Goal: Information Seeking & Learning: Understand process/instructions

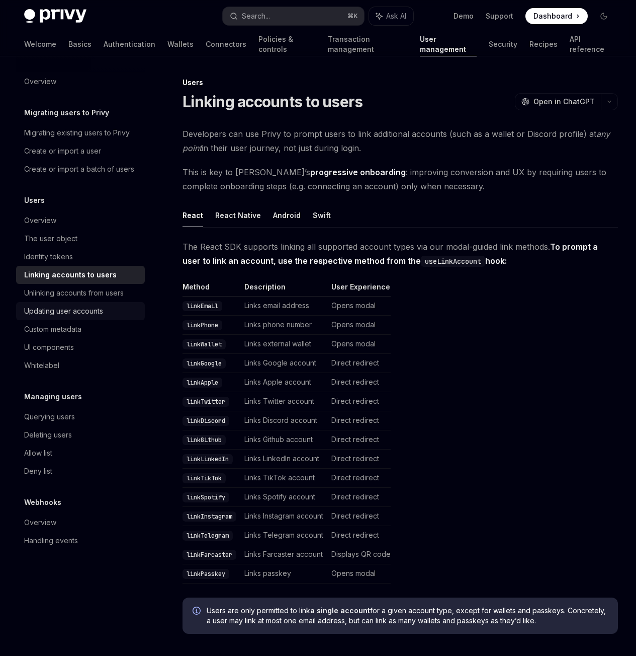
click at [106, 315] on div "Updating user accounts" at bounding box center [81, 311] width 115 height 12
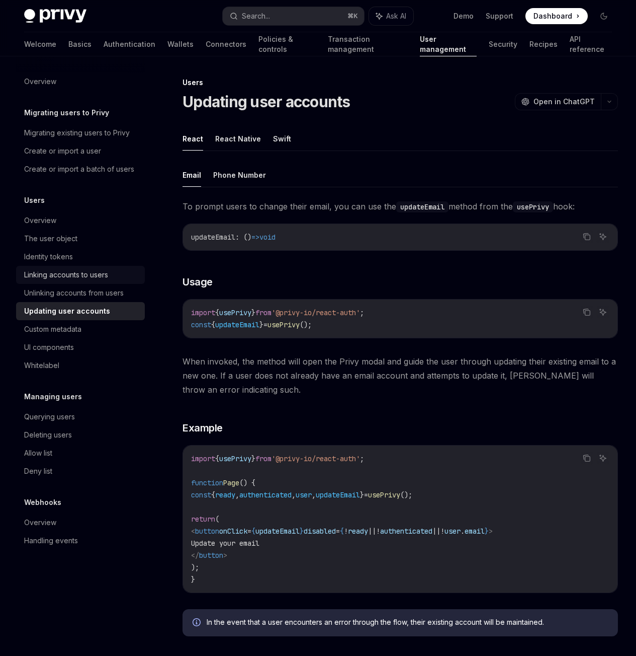
click at [78, 280] on div "Linking accounts to users" at bounding box center [66, 275] width 84 height 12
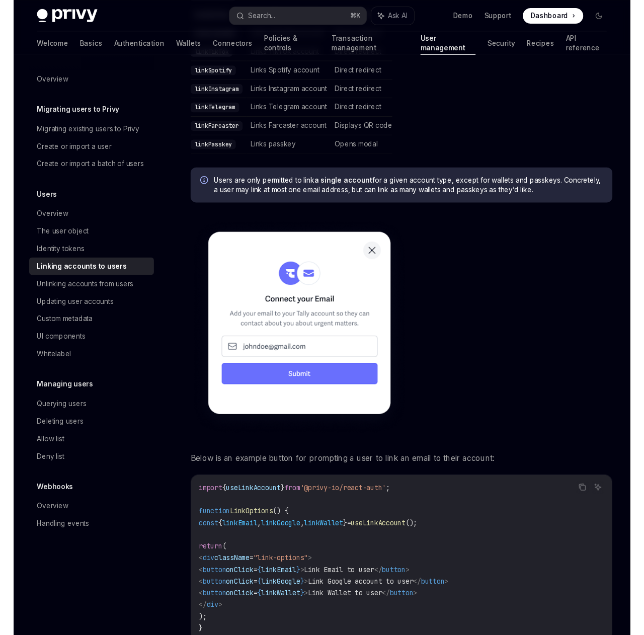
scroll to position [422, 0]
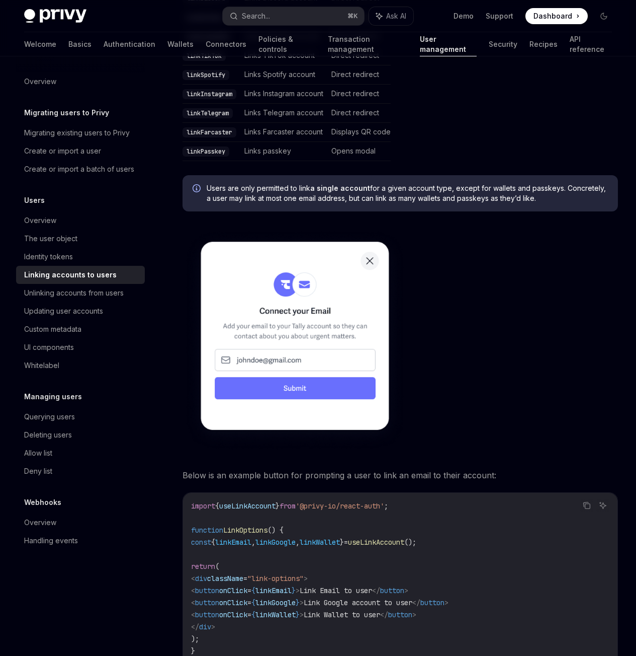
click at [449, 278] on div "On this page Callbacks Users Linking accounts to users OpenAI Open in ChatGPT O…" at bounding box center [318, 399] width 604 height 1531
type textarea "*"
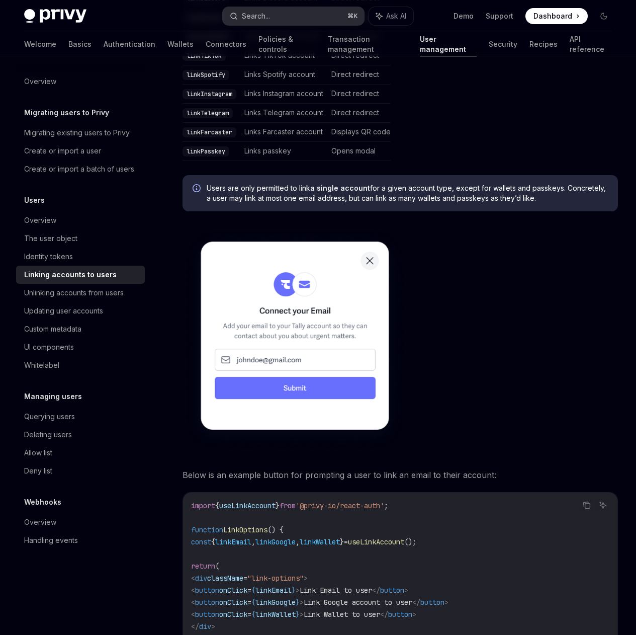
click at [294, 8] on button "Search... ⌘ K" at bounding box center [293, 16] width 141 height 18
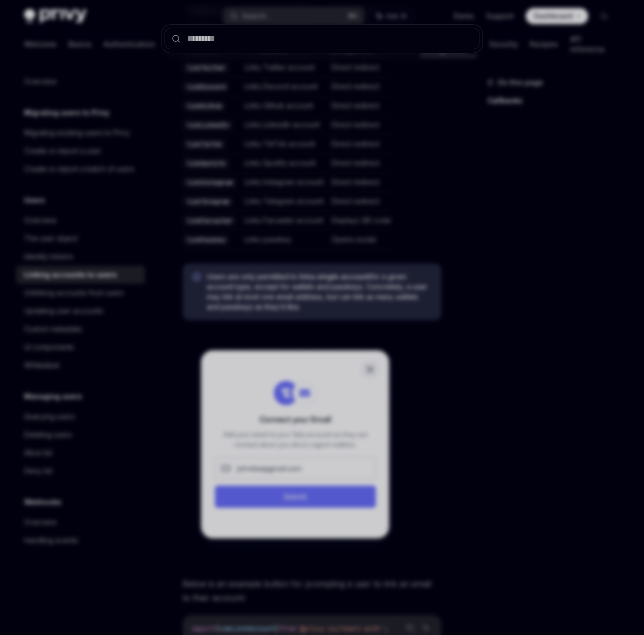
type input "*****"
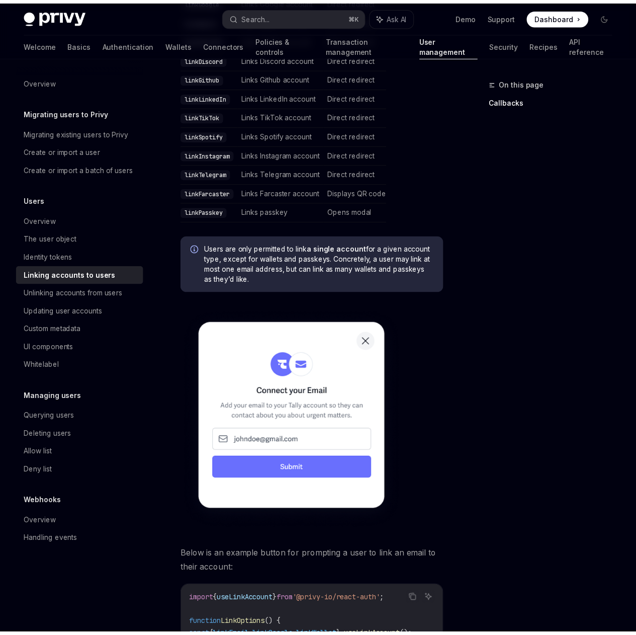
scroll to position [713, 0]
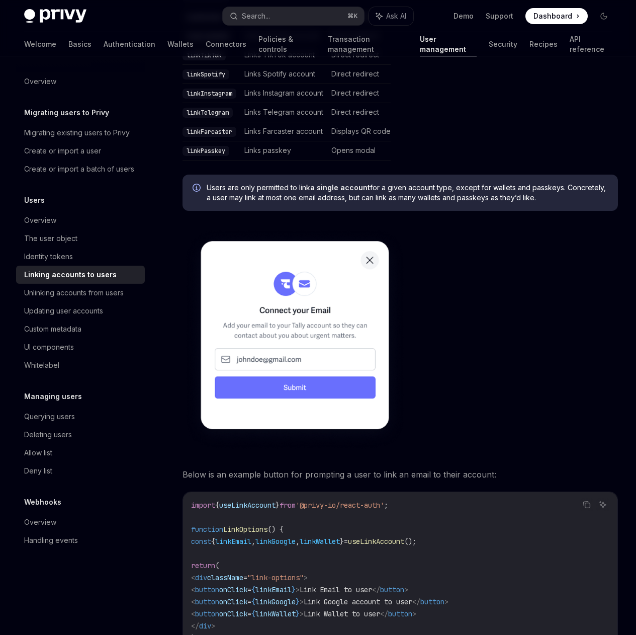
scroll to position [422, 0]
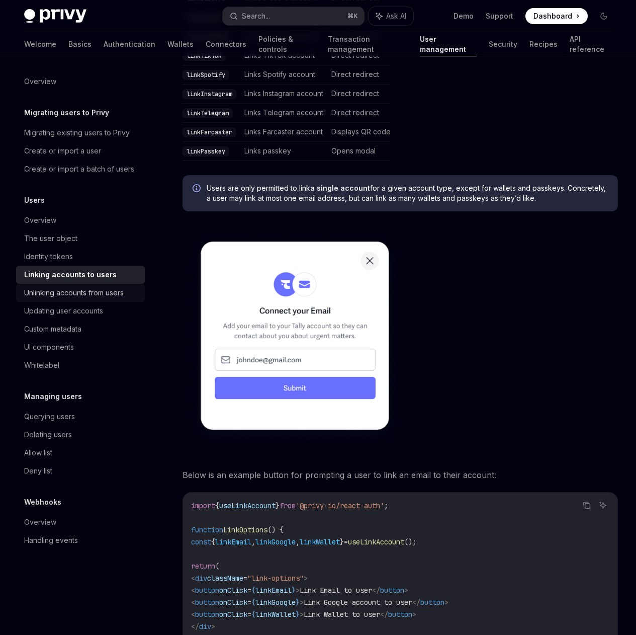
click at [108, 295] on div "Unlinking accounts from users" at bounding box center [74, 293] width 100 height 12
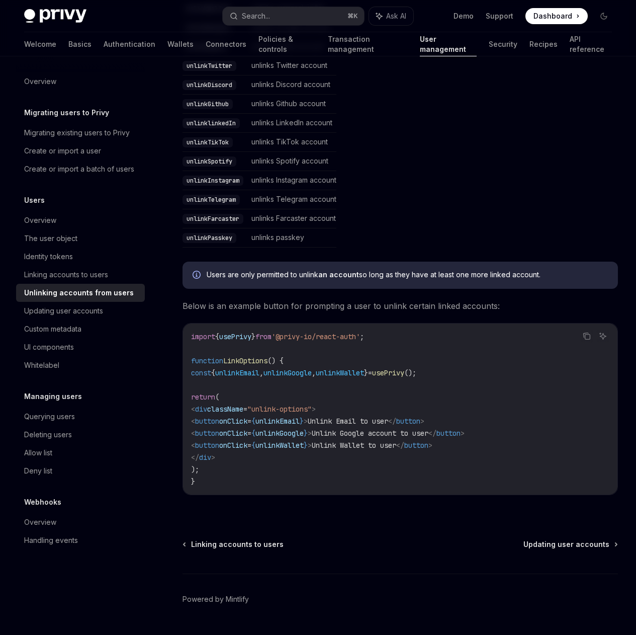
scroll to position [440, 0]
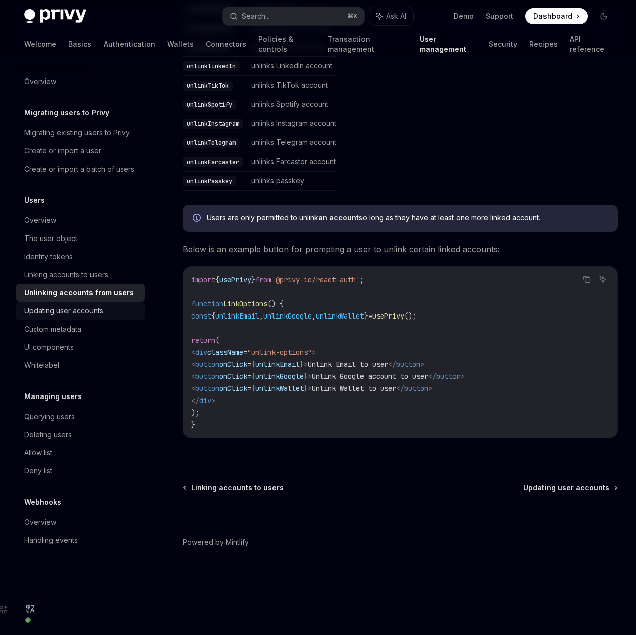
click at [84, 312] on div "Updating user accounts" at bounding box center [63, 311] width 79 height 12
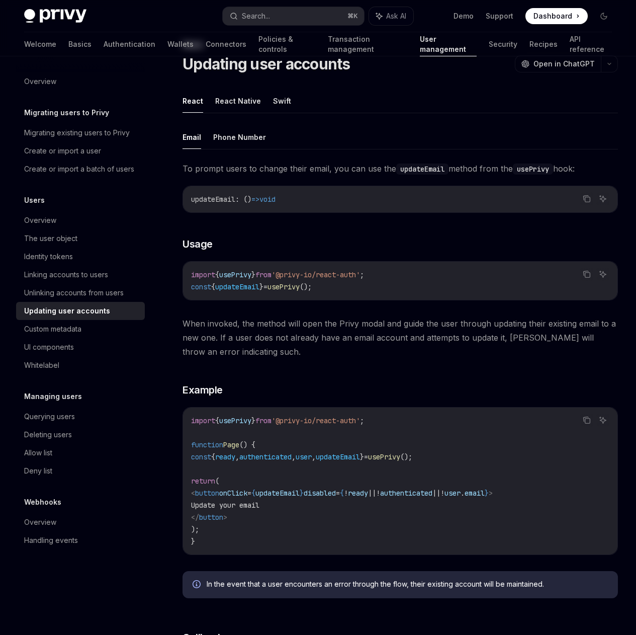
scroll to position [40, 0]
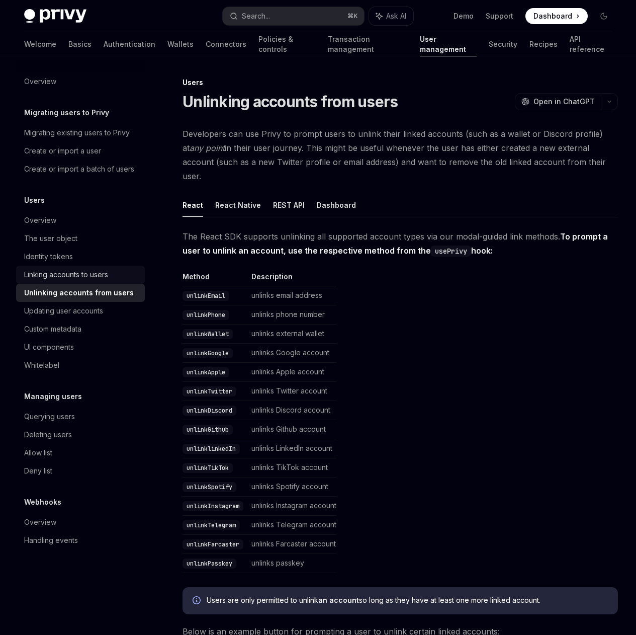
click at [87, 271] on div "Linking accounts to users" at bounding box center [66, 275] width 84 height 12
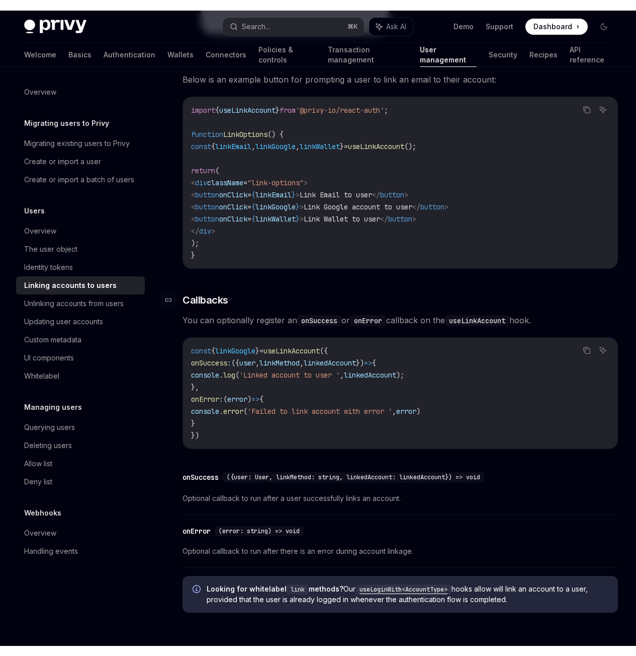
scroll to position [829, 0]
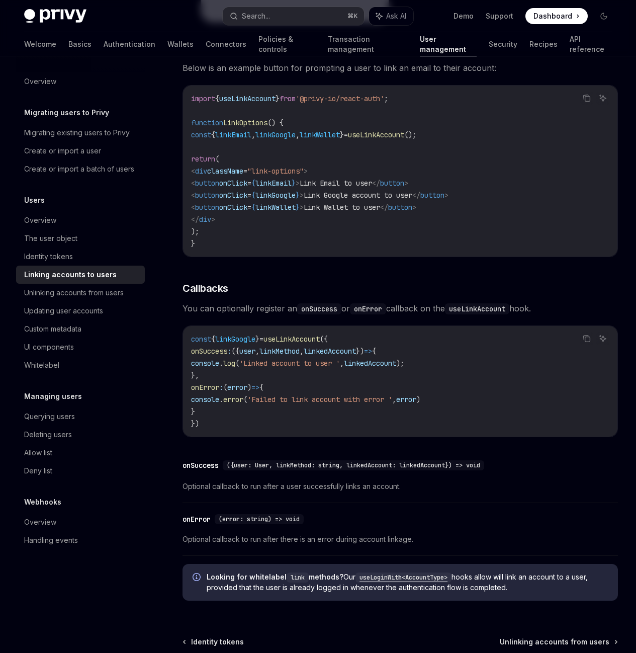
type textarea "*"
